Goal: Information Seeking & Learning: Learn about a topic

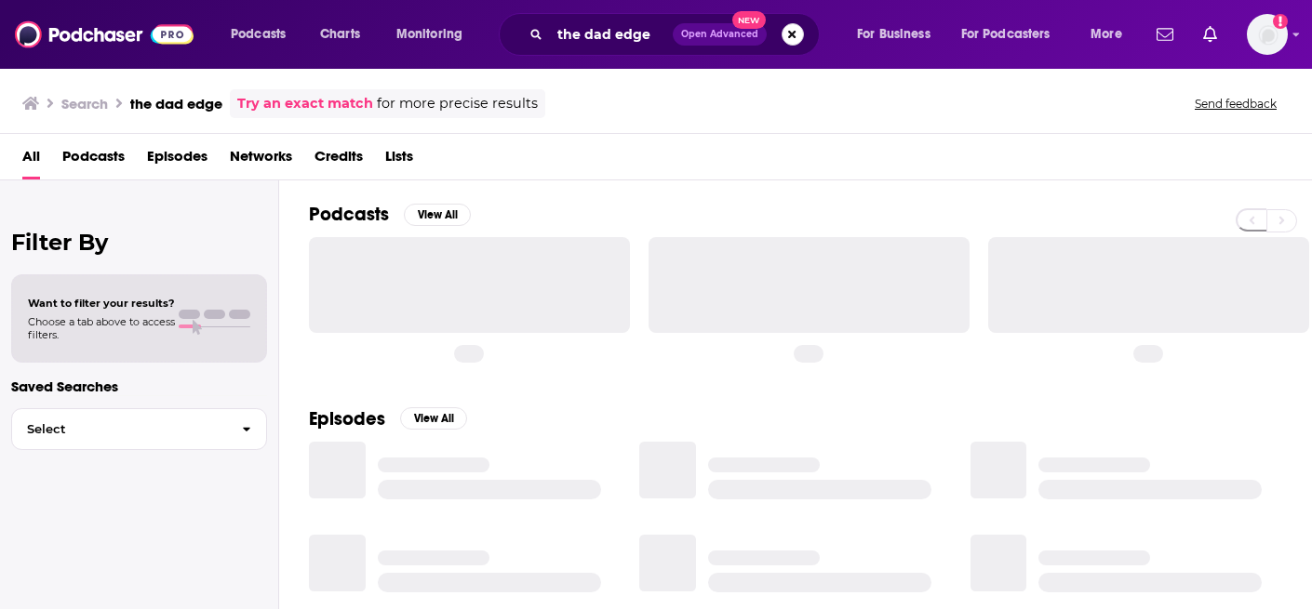
click at [793, 36] on button "Search podcasts, credits, & more..." at bounding box center [792, 34] width 22 height 22
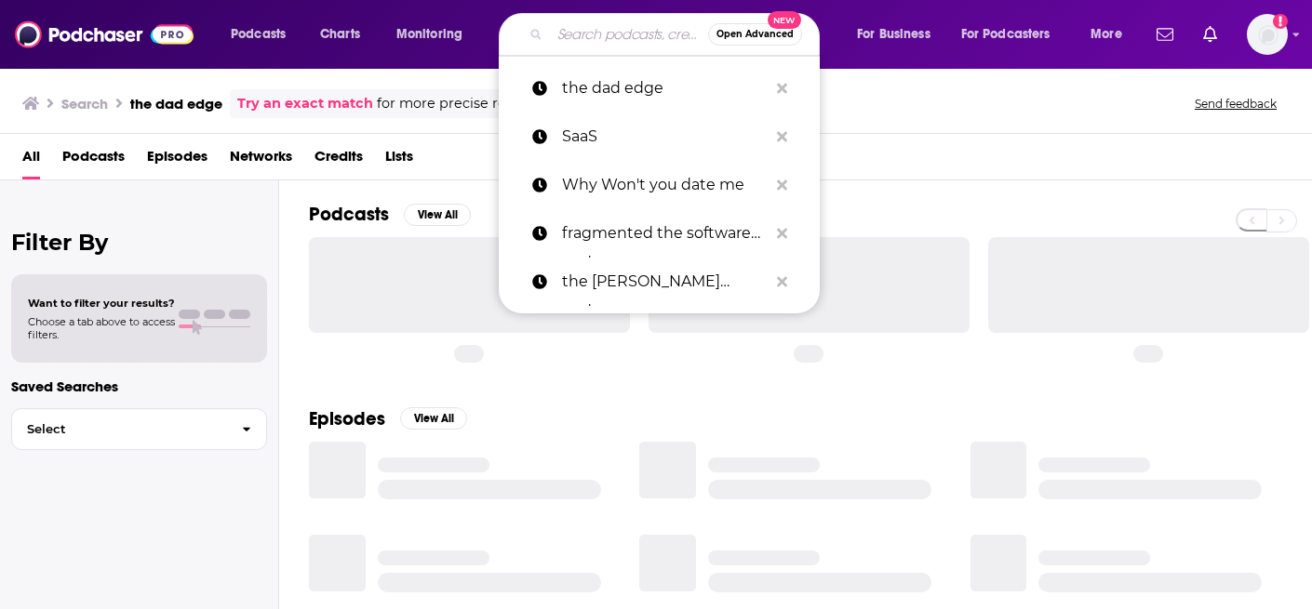
click at [644, 47] on input "Search podcasts, credits, & more..." at bounding box center [629, 35] width 158 height 30
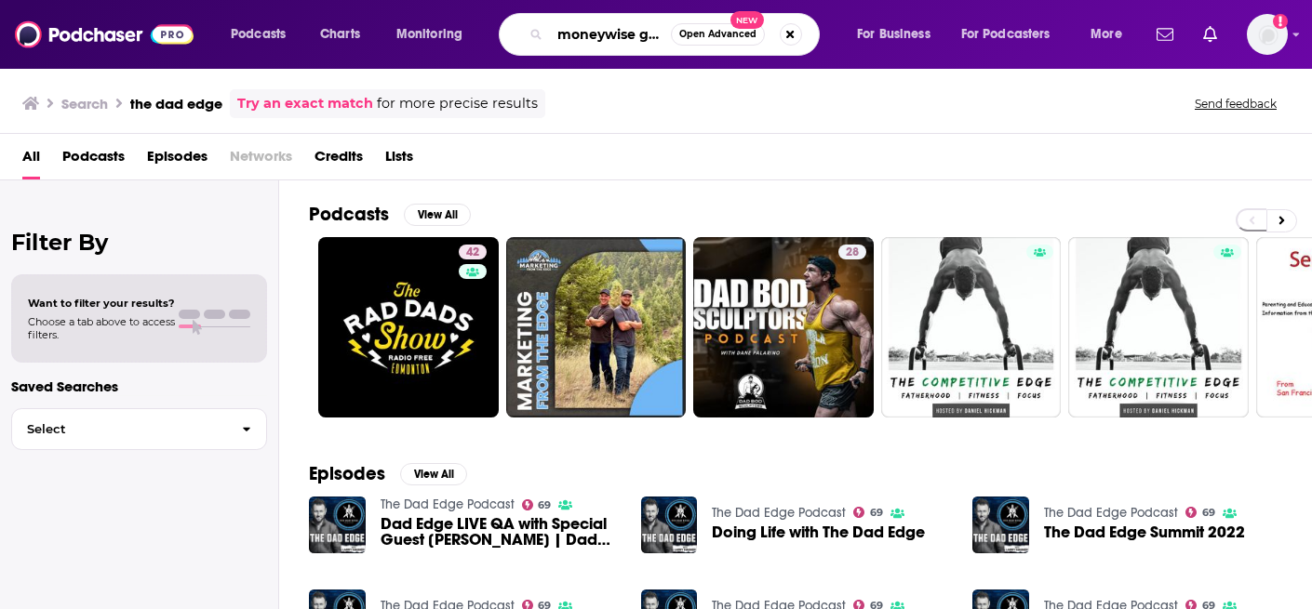
scroll to position [0, 10]
type input "moneywise guys"
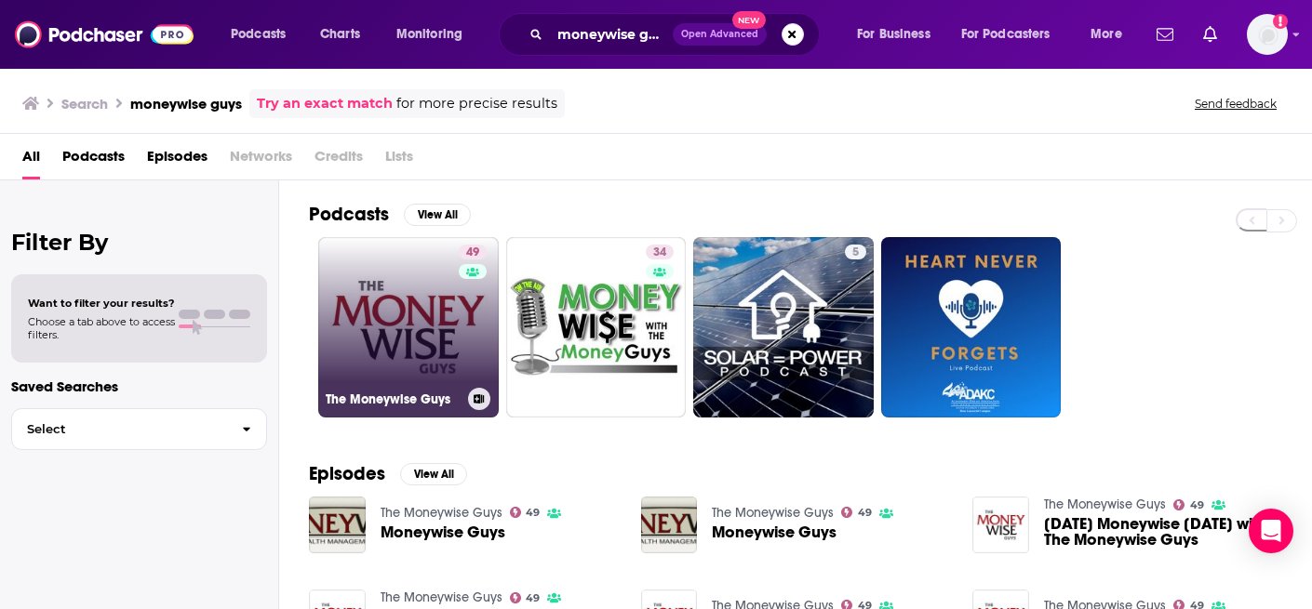
click at [423, 378] on link "49 The Moneywise Guys" at bounding box center [408, 327] width 180 height 180
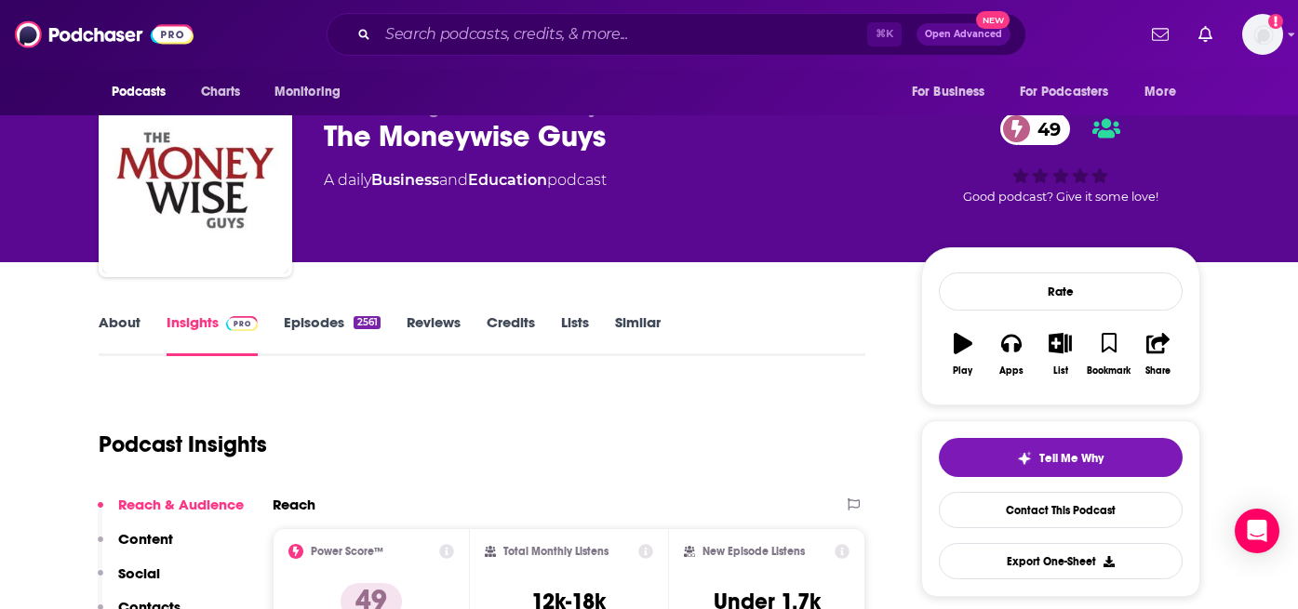
scroll to position [57, 0]
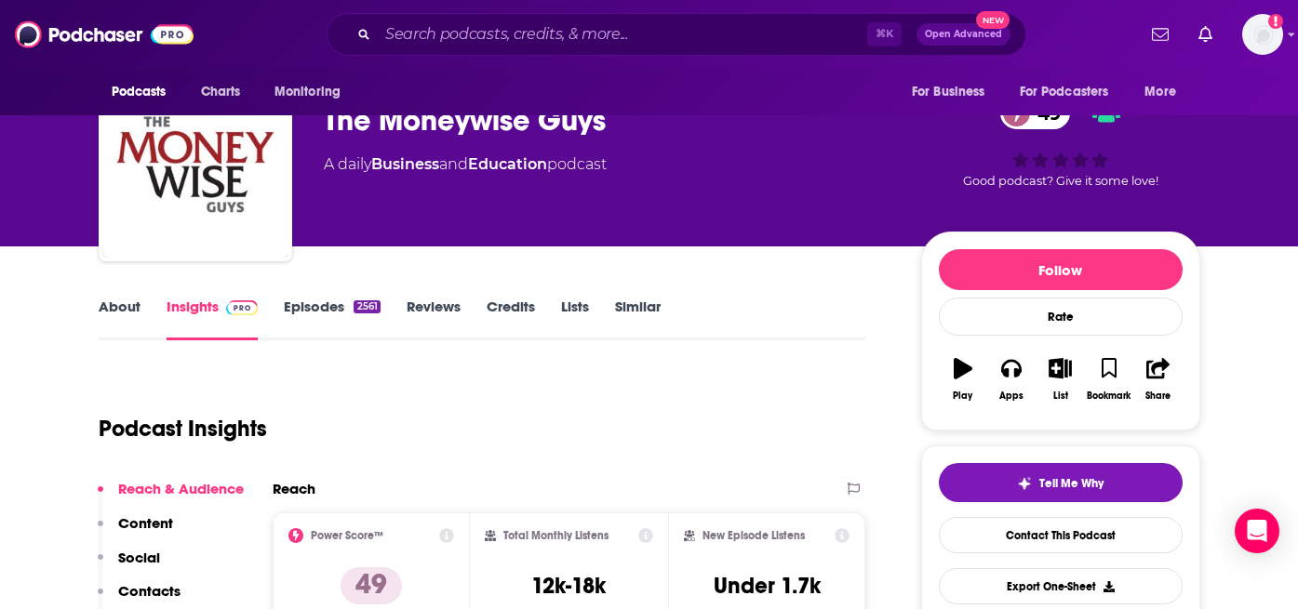
click at [540, 422] on div "Podcast Insights" at bounding box center [475, 417] width 753 height 95
